Goal: Task Accomplishment & Management: Complete application form

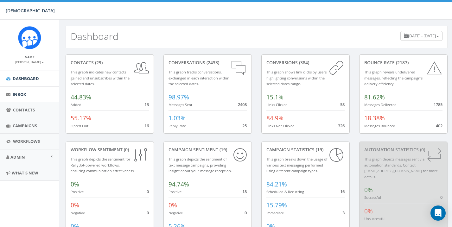
click at [18, 92] on span "Inbox" at bounding box center [20, 95] width 14 height 6
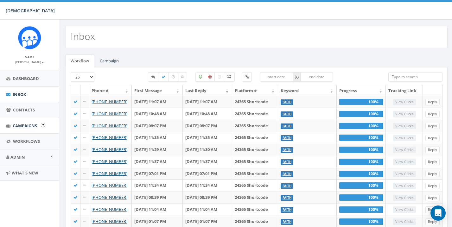
click at [28, 119] on link "Campaigns" at bounding box center [29, 126] width 59 height 16
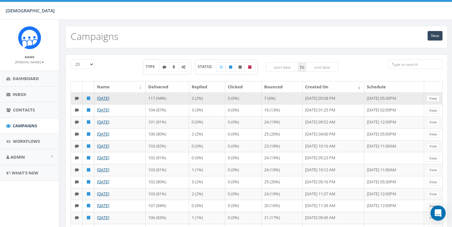
click at [436, 99] on link "View" at bounding box center [432, 98] width 13 height 7
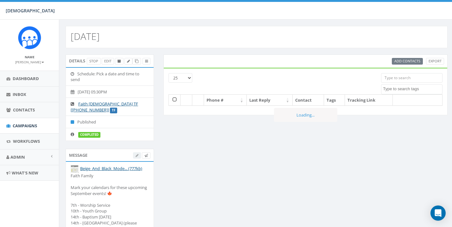
select select
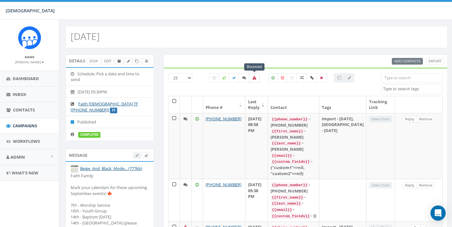
click at [255, 76] on icon at bounding box center [254, 78] width 4 height 4
checkbox input "true"
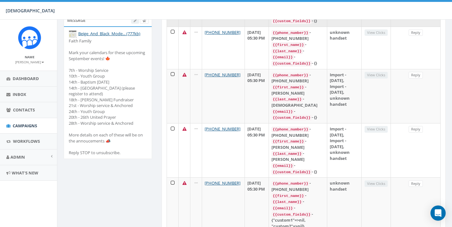
scroll to position [136, 2]
click at [15, 108] on span "Contacts" at bounding box center [24, 110] width 22 height 6
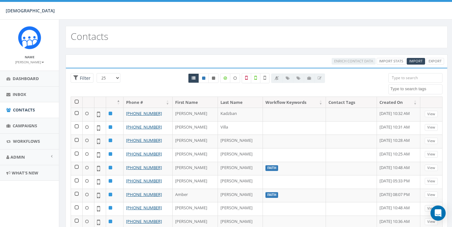
select select
click at [402, 79] on input "search" at bounding box center [415, 77] width 54 height 9
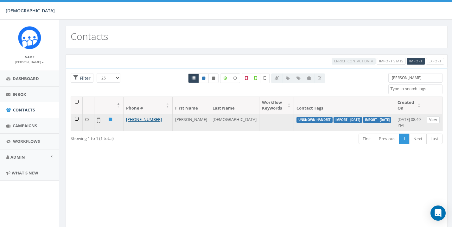
type input "kay"
click at [433, 120] on link "View" at bounding box center [432, 120] width 13 height 7
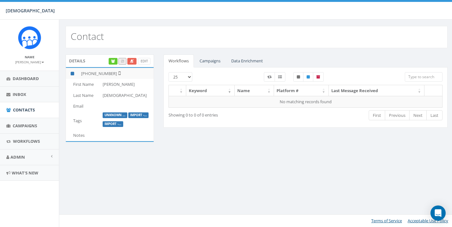
click at [130, 62] on icon at bounding box center [132, 61] width 4 height 3
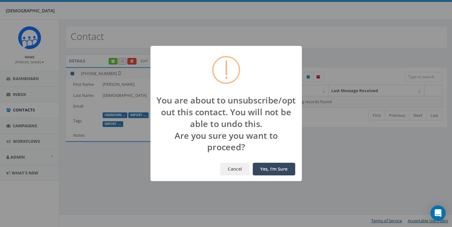
click at [271, 169] on button "Yes, I'm Sure" at bounding box center [274, 169] width 42 height 13
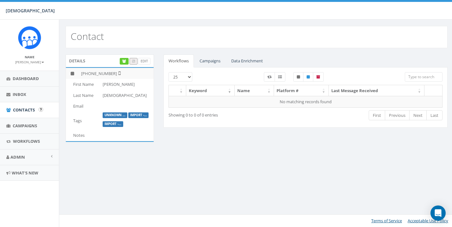
click at [23, 106] on link "Contacts" at bounding box center [29, 110] width 59 height 16
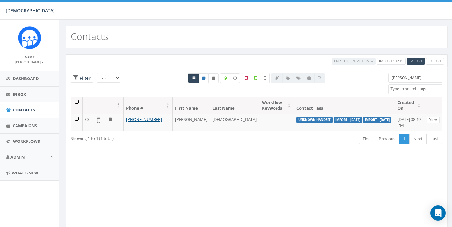
select select
type input "k"
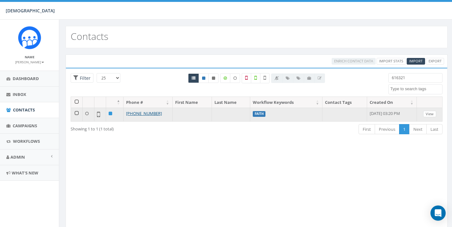
type input "616321"
click at [434, 113] on link "View" at bounding box center [429, 114] width 13 height 7
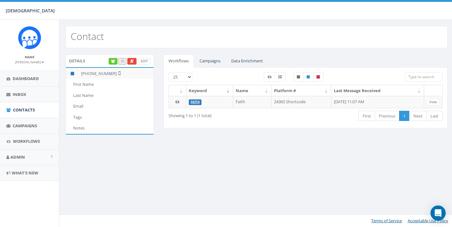
click at [143, 62] on link "Edit" at bounding box center [144, 61] width 12 height 7
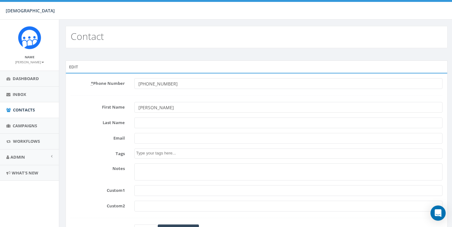
type input "[PERSON_NAME]"
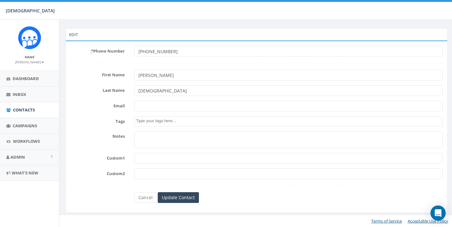
scroll to position [32, 0]
type input "[DEMOGRAPHIC_DATA]"
click at [184, 200] on input "Update Contact" at bounding box center [178, 198] width 41 height 11
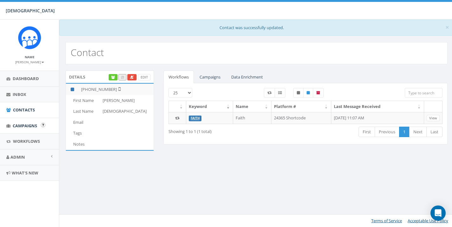
click at [26, 123] on span "Campaigns" at bounding box center [25, 126] width 24 height 6
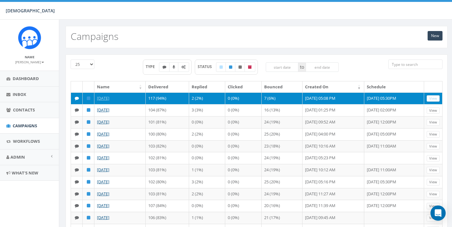
click at [435, 98] on link "View" at bounding box center [432, 98] width 13 height 7
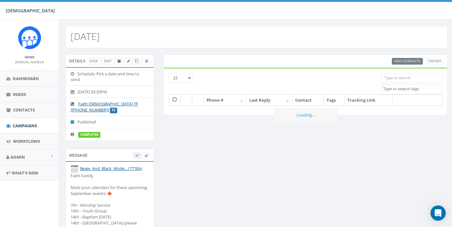
select select
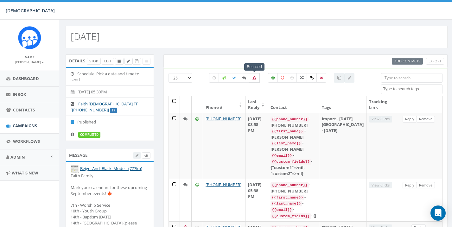
click at [255, 75] on label at bounding box center [254, 77] width 11 height 9
checkbox input "true"
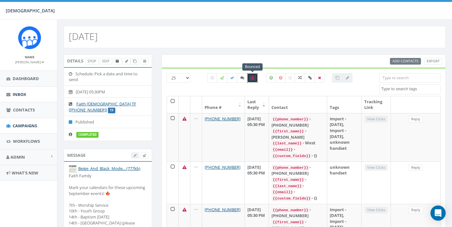
scroll to position [0, 2]
click at [25, 124] on span "Campaigns" at bounding box center [25, 126] width 24 height 6
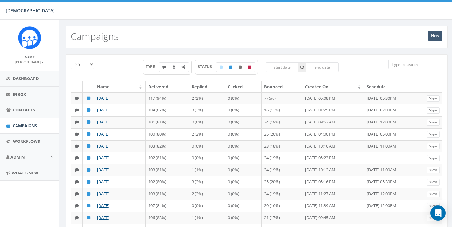
click at [436, 36] on link "New" at bounding box center [434, 35] width 15 height 9
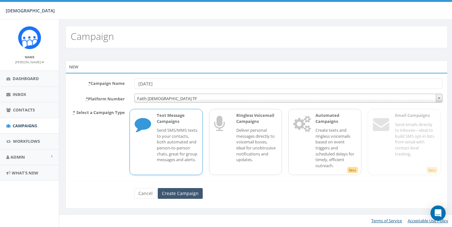
type input "[DATE]"
click at [176, 191] on input "Create Campaign" at bounding box center [180, 193] width 45 height 11
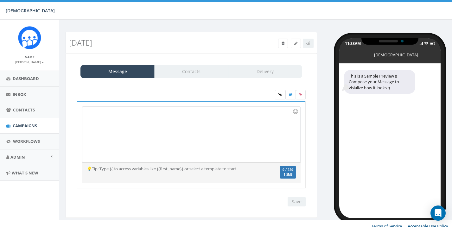
click at [169, 125] on div at bounding box center [191, 134] width 218 height 55
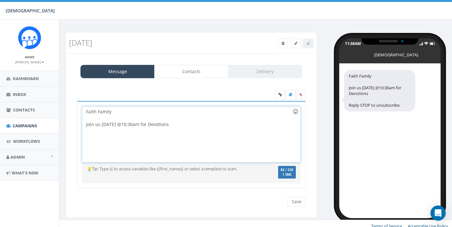
click at [297, 111] on div at bounding box center [295, 111] width 11 height 11
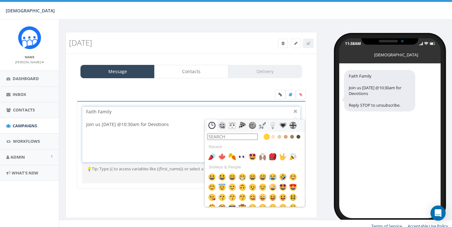
click at [252, 134] on input "text" at bounding box center [232, 137] width 51 height 6
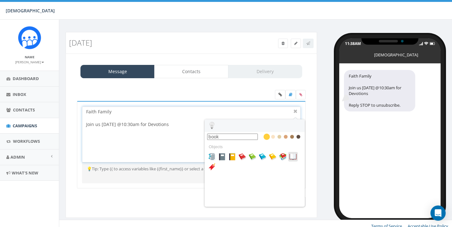
click at [296, 155] on img at bounding box center [293, 157] width 8 height 8
type input "book"
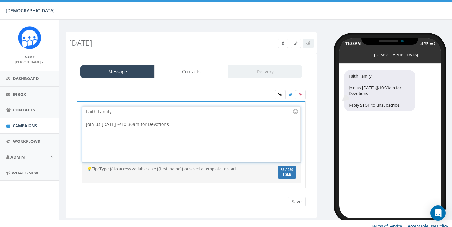
click at [237, 124] on div "Faith Family Join us tomorrow @10:30am for Devotions" at bounding box center [191, 134] width 218 height 55
click at [294, 111] on div at bounding box center [295, 111] width 11 height 11
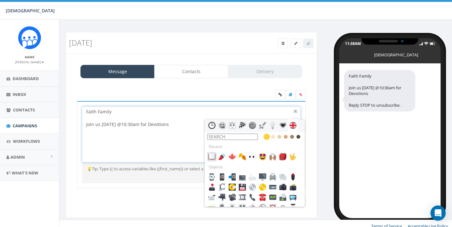
click at [211, 155] on img at bounding box center [212, 157] width 8 height 8
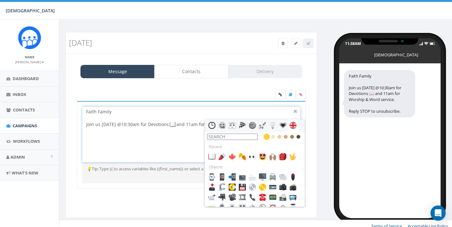
click at [242, 138] on input "text" at bounding box center [232, 137] width 51 height 6
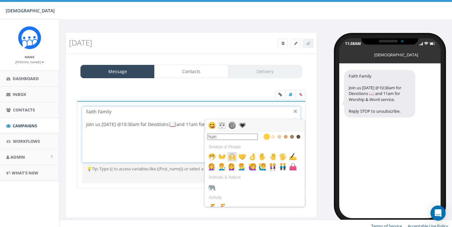
click at [232, 159] on img at bounding box center [232, 157] width 8 height 8
type input "han"
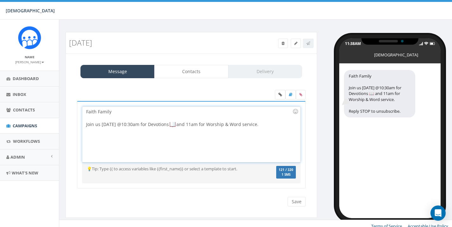
click at [272, 124] on div "Faith Family Join us tomorrow @10:30am for Devotions and 11am for Worship & Wor…" at bounding box center [191, 134] width 218 height 55
click at [295, 112] on div at bounding box center [295, 111] width 11 height 11
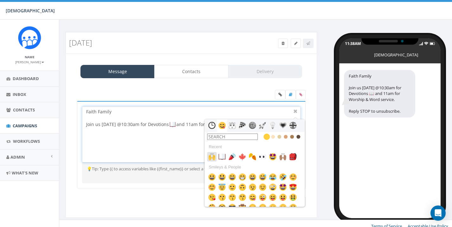
click at [212, 155] on img at bounding box center [212, 157] width 8 height 8
click at [295, 110] on div at bounding box center [296, 112] width 8 height 8
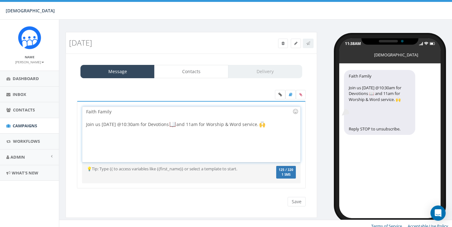
click at [117, 150] on div "Faith Family Join us tomorrow @10:30am for Devotions and 11am for Worship & Wor…" at bounding box center [191, 134] width 218 height 55
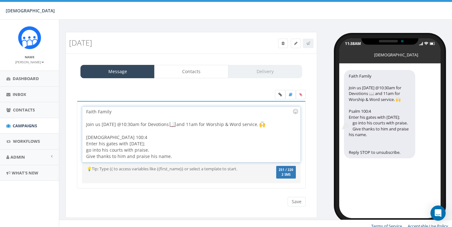
click at [90, 150] on div "Faith Family Join us tomorrow @10:30am for Devotions and 11am for Worship & Wor…" at bounding box center [191, 134] width 218 height 55
click at [95, 148] on div "Faith Family Join us tomorrow @10:30am for Devotions and 11am for Worship & Wor…" at bounding box center [191, 134] width 218 height 55
click at [92, 150] on div "Faith Family Join us tomorrow @10:30am for Devotions and 11am for Worship & Wor…" at bounding box center [191, 134] width 218 height 55
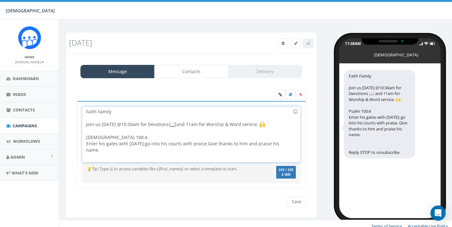
click at [130, 159] on div "Faith Family Join us tomorrow @10:30am for Devotions and 11am for Worship & Wor…" at bounding box center [191, 134] width 218 height 55
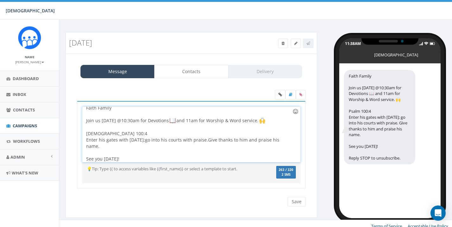
click at [296, 110] on div at bounding box center [295, 111] width 11 height 11
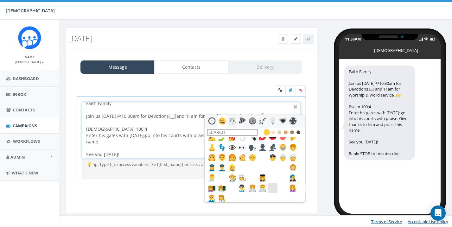
scroll to position [185, 0]
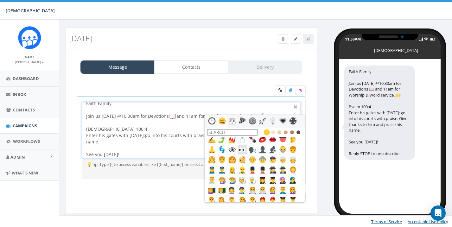
click at [243, 148] on img at bounding box center [242, 150] width 8 height 8
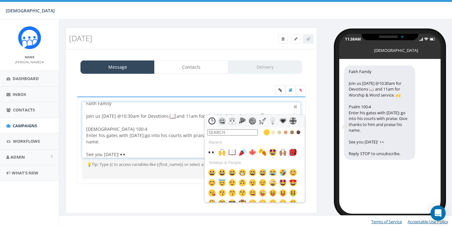
scroll to position [0, 0]
click at [295, 106] on div at bounding box center [296, 107] width 8 height 8
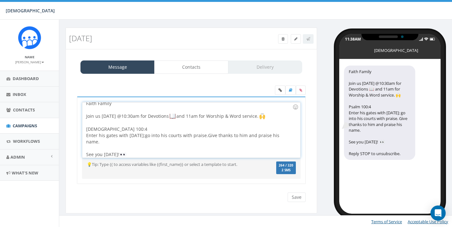
click at [257, 139] on div "Faith Family Join us tomorrow @10:30am for Devotions and 11am for Worship & Wor…" at bounding box center [191, 129] width 218 height 55
click at [295, 110] on div at bounding box center [295, 107] width 11 height 11
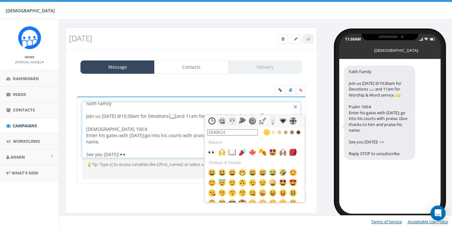
click at [243, 130] on input "text" at bounding box center [232, 132] width 51 height 6
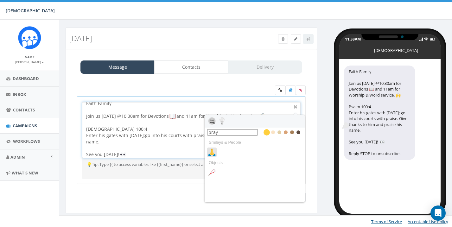
click at [212, 154] on img at bounding box center [212, 152] width 8 height 8
type input "pray"
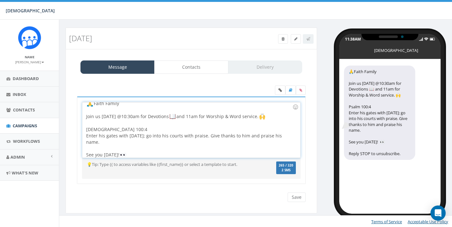
scroll to position [2, 0]
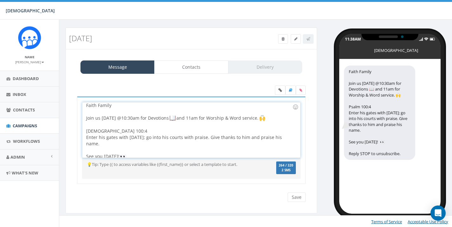
click at [155, 142] on div "Faith Family Join us tomorrow @10:30am for Devotions and 11am for Worship & Wor…" at bounding box center [191, 129] width 218 height 55
click at [296, 107] on div at bounding box center [295, 107] width 11 height 11
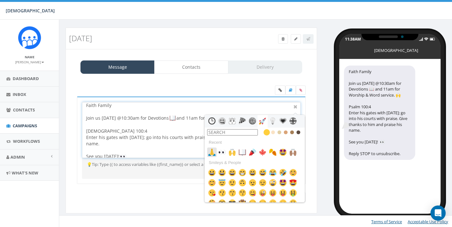
click at [214, 152] on img at bounding box center [212, 152] width 8 height 8
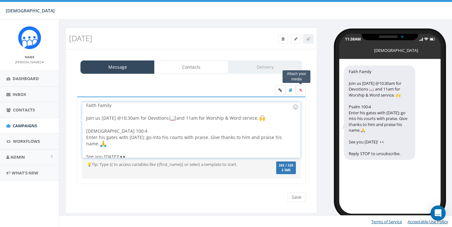
click at [301, 92] on label at bounding box center [301, 89] width 10 height 9
click at [0, 0] on input "file" at bounding box center [0, 0] width 0 height 0
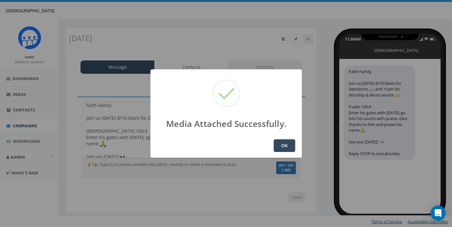
click at [291, 143] on button "OK" at bounding box center [285, 145] width 22 height 13
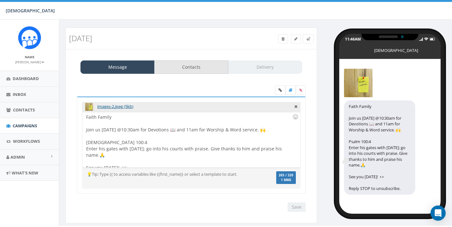
click at [200, 67] on link "Contacts" at bounding box center [191, 66] width 74 height 13
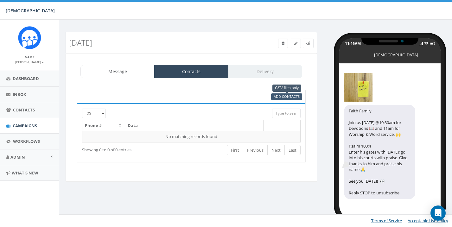
click at [281, 96] on span "Add Contacts" at bounding box center [287, 96] width 26 height 5
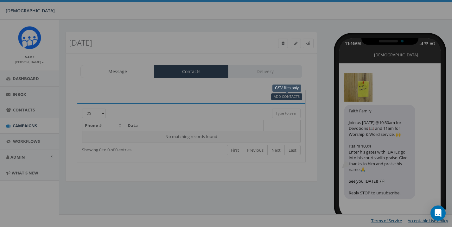
select select
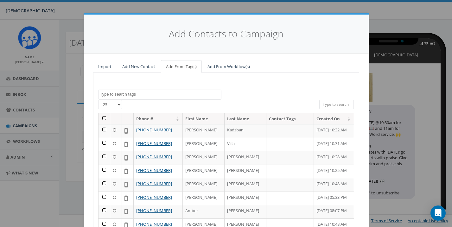
click at [104, 118] on th at bounding box center [104, 118] width 12 height 11
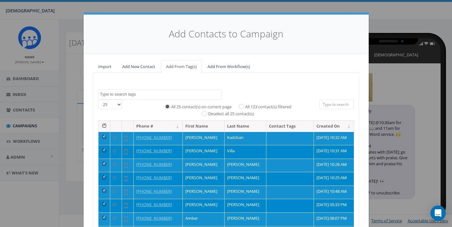
click at [245, 104] on label "All 123 contact(s) filtered" at bounding box center [268, 107] width 46 height 6
click at [241, 104] on input "All 123 contact(s) filtered" at bounding box center [243, 106] width 4 height 4
radio input "true"
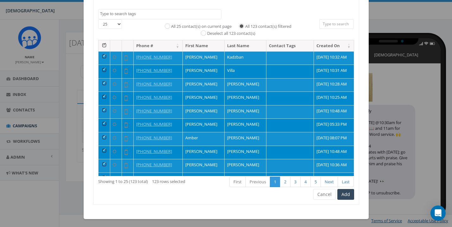
scroll to position [80, 0]
click at [349, 191] on button "Add" at bounding box center [345, 194] width 17 height 11
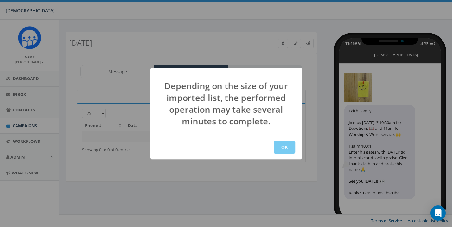
click at [288, 148] on button "OK" at bounding box center [285, 147] width 22 height 13
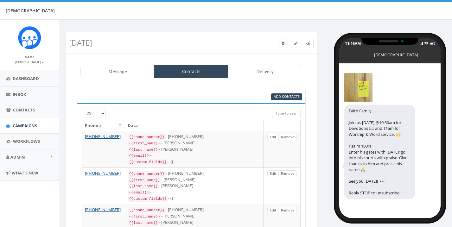
select select
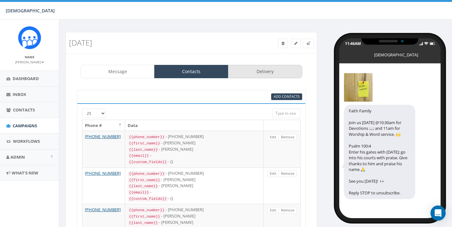
click at [271, 72] on link "Delivery" at bounding box center [265, 71] width 74 height 13
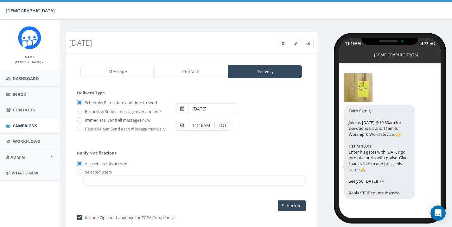
click at [211, 125] on input "11:46AM" at bounding box center [201, 125] width 27 height 11
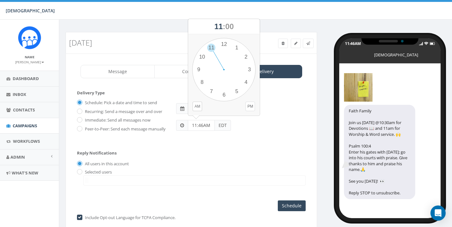
click at [249, 108] on button "PM" at bounding box center [249, 106] width 9 height 9
click at [225, 44] on div "1 2 3 4 5 6 7 8 9 10 11 12 00 05 10 15 20 25 30 35 40 45 50 55" at bounding box center [223, 69] width 63 height 63
type input "12:00PM"
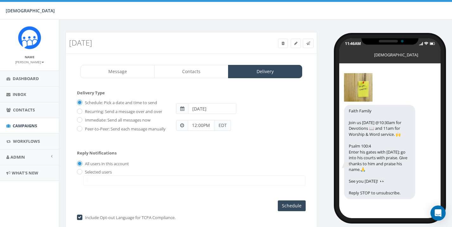
click at [224, 108] on input "2025-09-07" at bounding box center [212, 108] width 48 height 11
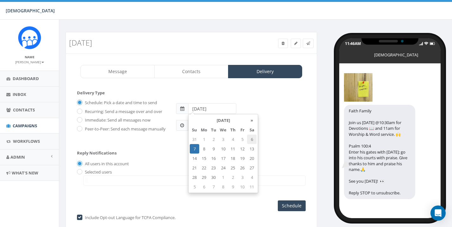
click at [251, 138] on td "6" at bounding box center [251, 139] width 9 height 9
type input "2025-09-06"
click at [293, 209] on input "Schedule" at bounding box center [292, 205] width 28 height 11
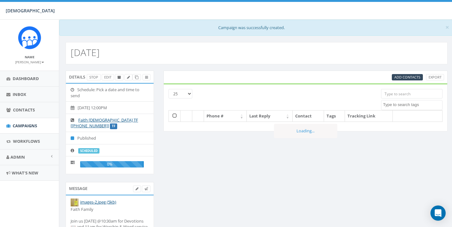
select select
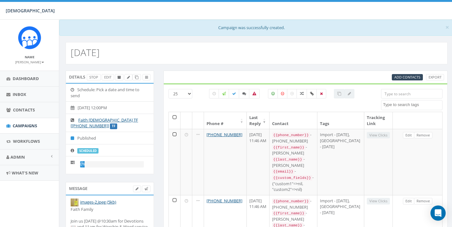
click at [41, 61] on small "[PERSON_NAME]" at bounding box center [29, 62] width 29 height 4
click at [28, 78] on link "Sign Out" at bounding box center [32, 80] width 50 height 8
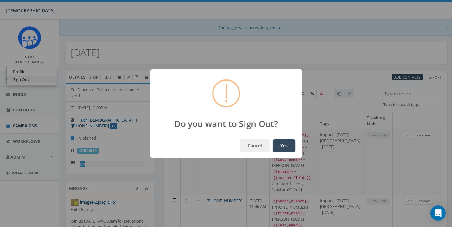
click at [283, 146] on button "Yes" at bounding box center [284, 145] width 22 height 13
